Goal: Register for event/course

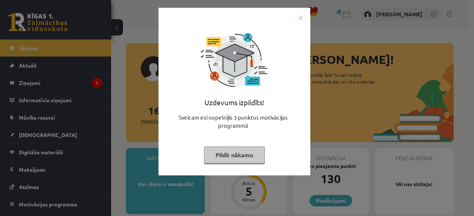
click at [300, 19] on img "Close" at bounding box center [300, 17] width 11 height 11
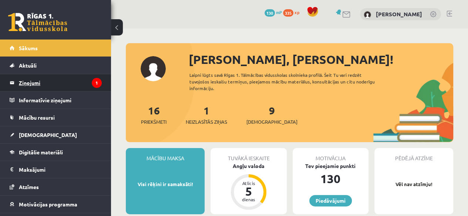
click at [54, 84] on legend "Ziņojumi 1" at bounding box center [60, 82] width 83 height 17
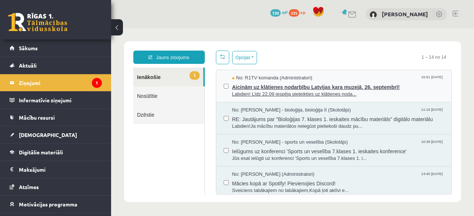
click at [281, 97] on span "Labdien! Līdz 22.09 iespēja pieteikties uz klātienes noda..." at bounding box center [338, 94] width 212 height 7
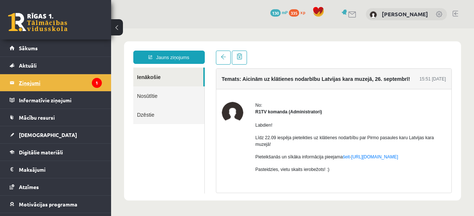
click at [92, 80] on icon "1" at bounding box center [97, 83] width 10 height 10
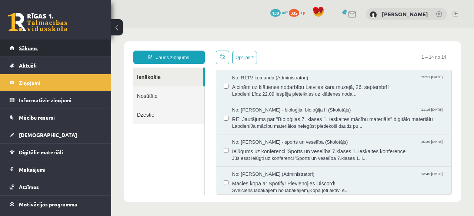
click at [44, 43] on link "Sākums" at bounding box center [56, 48] width 92 height 17
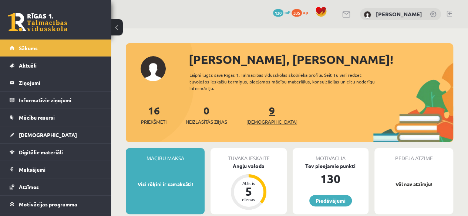
click at [262, 116] on link "9 Ieskaites" at bounding box center [271, 115] width 51 height 22
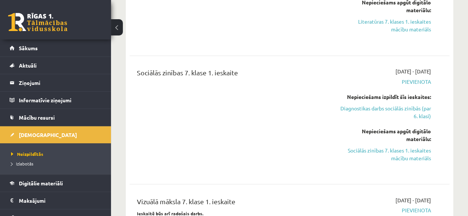
scroll to position [476, 0]
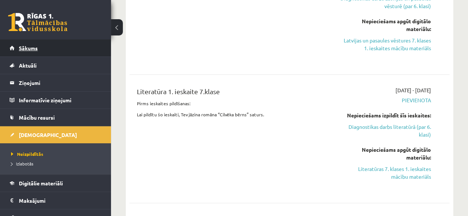
click at [87, 53] on link "Sākums" at bounding box center [56, 48] width 92 height 17
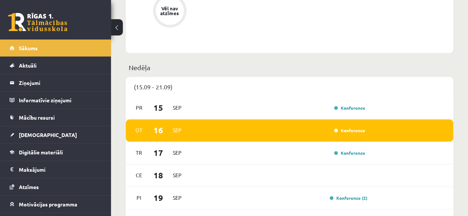
scroll to position [518, 0]
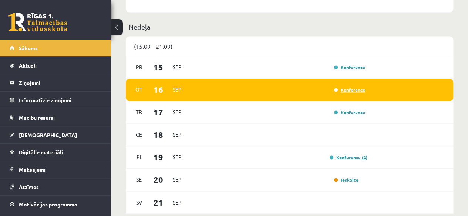
click at [350, 90] on link "Konference" at bounding box center [349, 90] width 31 height 6
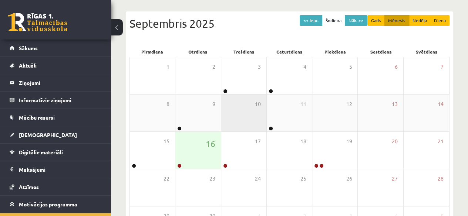
scroll to position [111, 0]
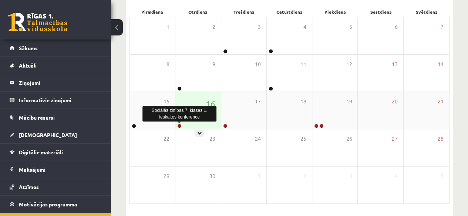
click at [180, 127] on link at bounding box center [179, 126] width 4 height 4
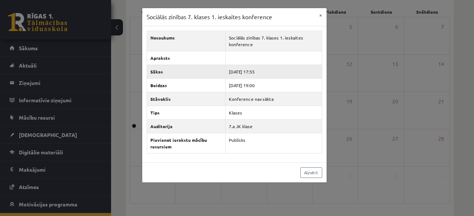
drag, startPoint x: 253, startPoint y: 70, endPoint x: 268, endPoint y: 70, distance: 14.8
click at [268, 70] on td "2025-09-16 17:55" at bounding box center [273, 72] width 97 height 14
click at [320, 15] on button "×" at bounding box center [321, 15] width 12 height 14
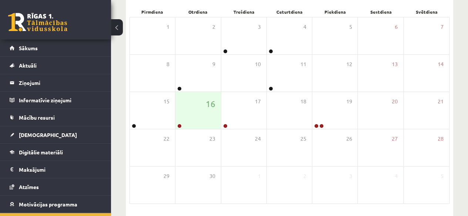
click at [465, 54] on div "Konferences << Iepr. Šodiena Nāk. >> Gads Mēnesis Nedēļa Diena Septembris 2025 …" at bounding box center [289, 79] width 357 height 325
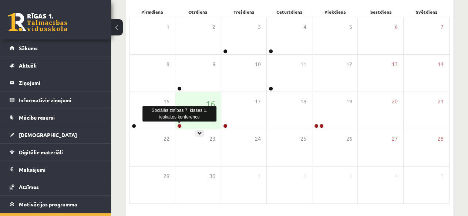
drag, startPoint x: 178, startPoint y: 126, endPoint x: 163, endPoint y: 121, distance: 16.3
click at [178, 126] on link at bounding box center [179, 126] width 4 height 4
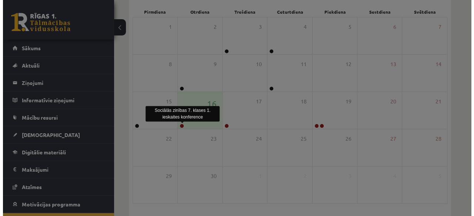
scroll to position [0, 0]
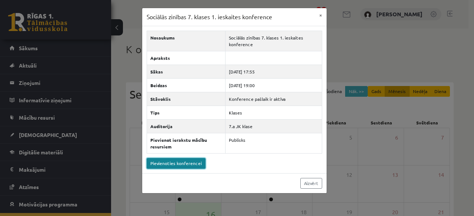
click at [190, 165] on link "Pievienoties konferencei" at bounding box center [176, 163] width 59 height 11
